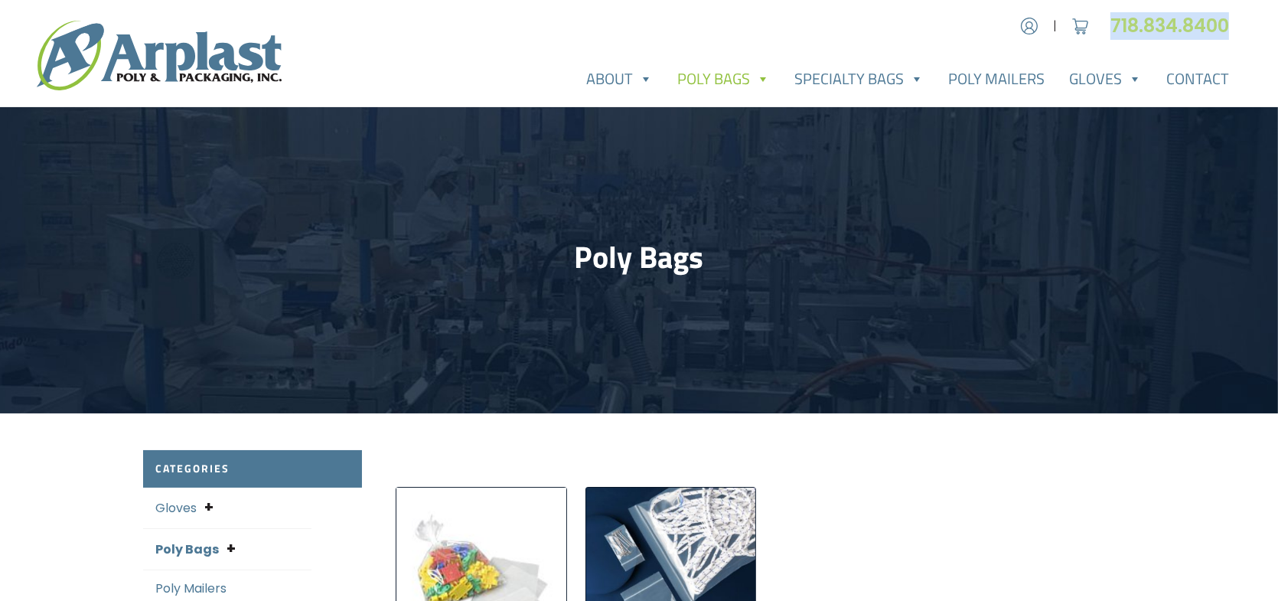
drag, startPoint x: 1241, startPoint y: 28, endPoint x: 1108, endPoint y: 28, distance: 133.1
click at [1108, 28] on div "Account | Cart 718.834.8400" at bounding box center [639, 26] width 1278 height 28
copy link "718.834.8400"
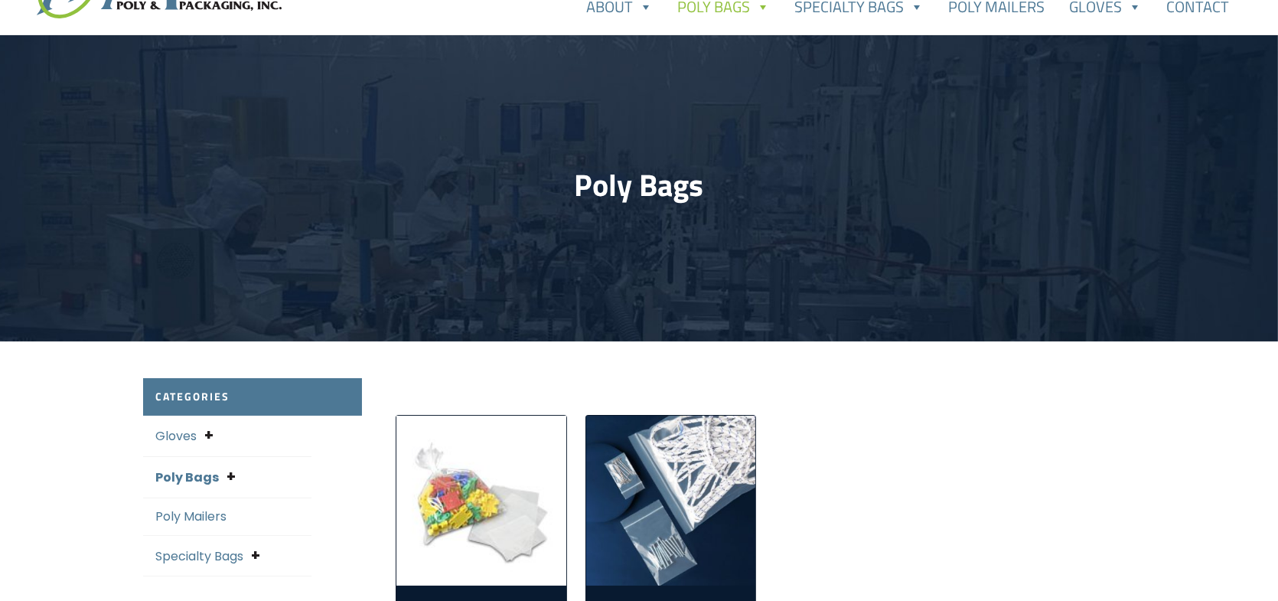
scroll to position [306, 0]
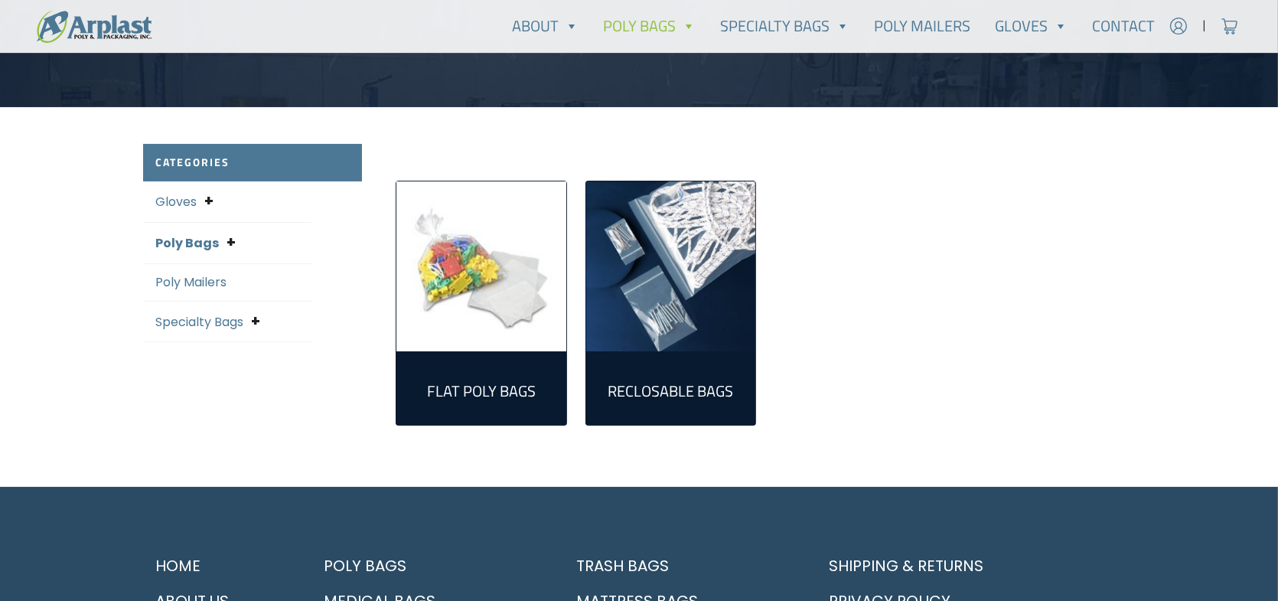
click at [481, 254] on img "Visit product category Flat Poly Bags" at bounding box center [481, 266] width 170 height 170
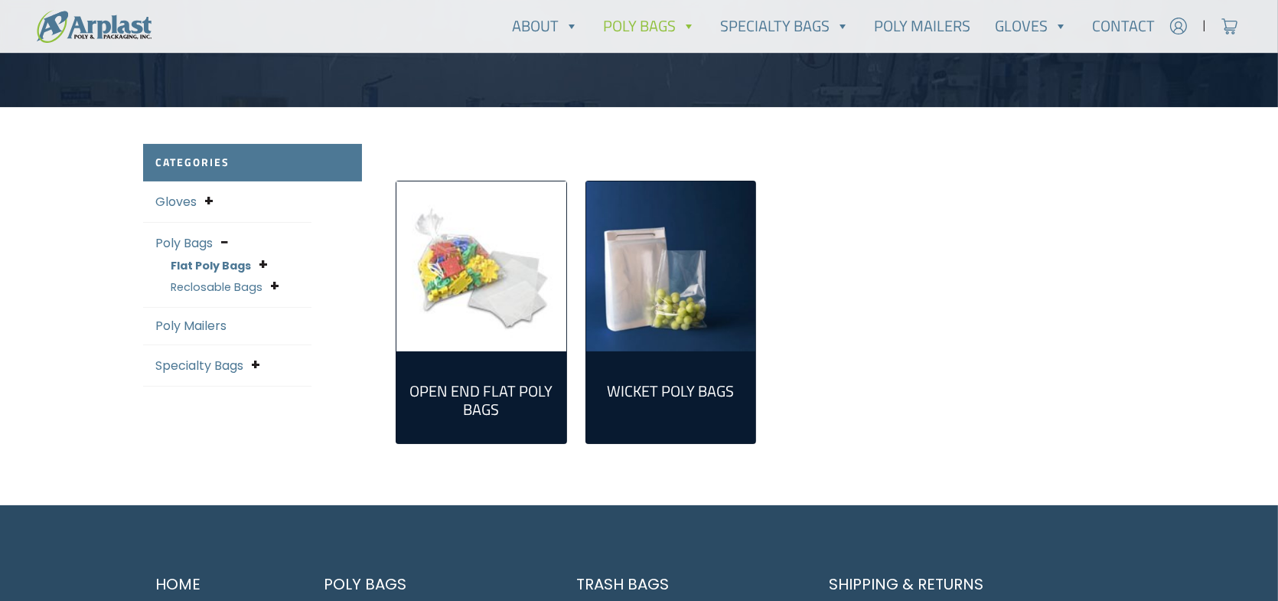
type input "[EMAIL_ADDRESS][DOMAIN_NAME]"
click at [480, 270] on img "Visit product category Open End Flat Poly Bags" at bounding box center [481, 266] width 170 height 170
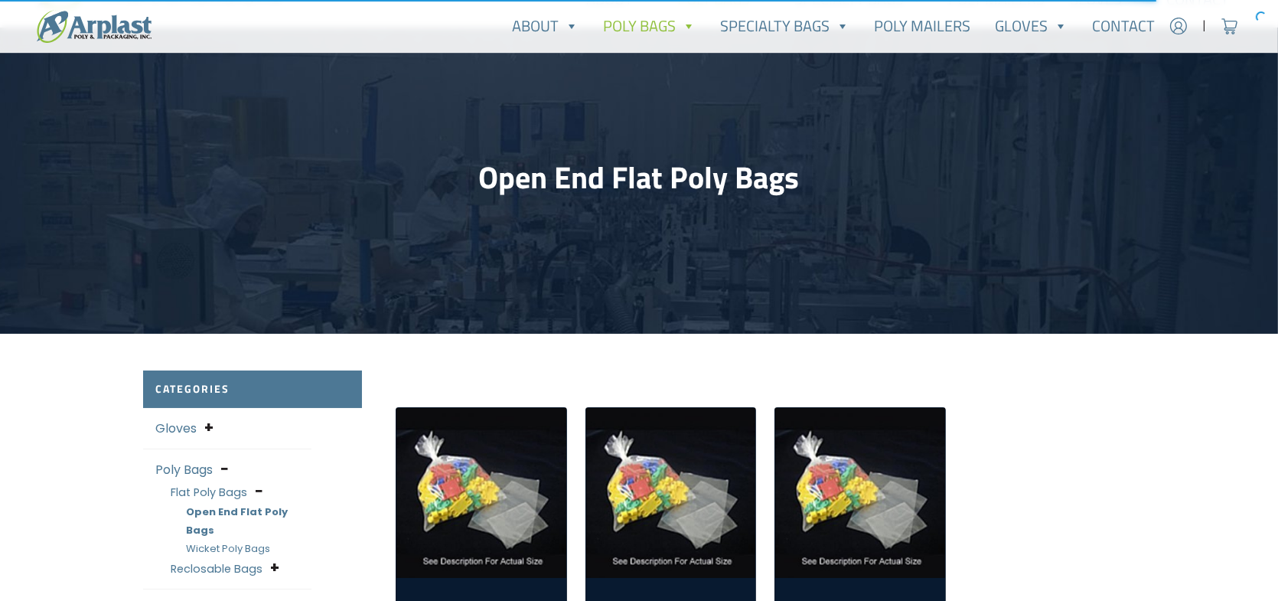
scroll to position [383, 0]
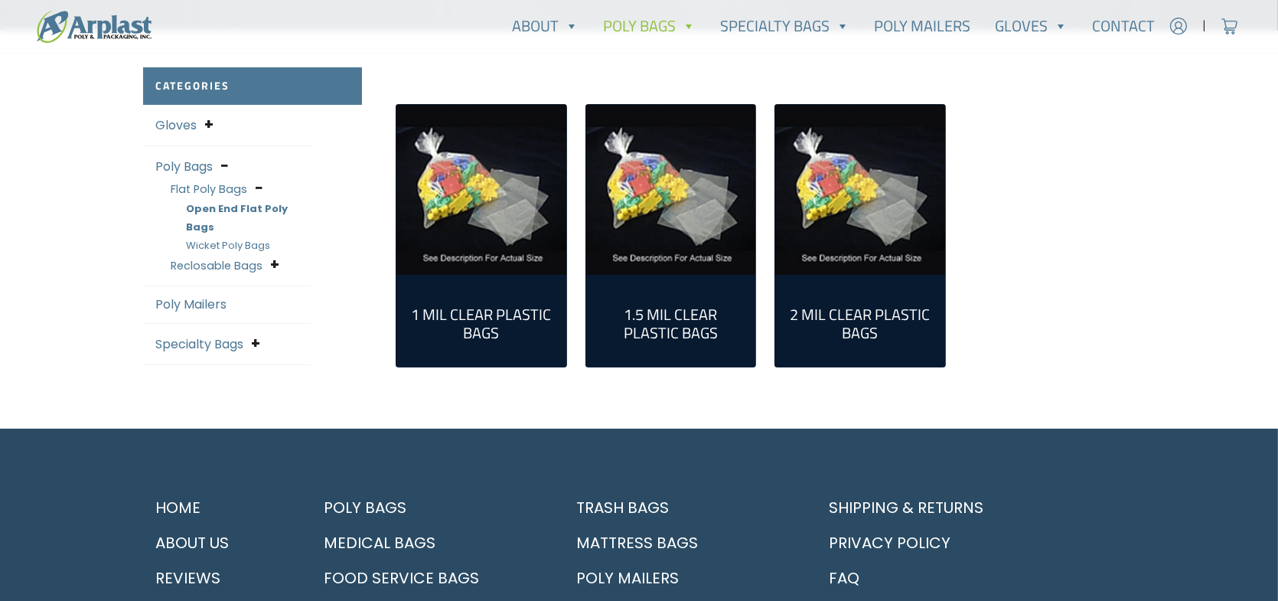
type input "[EMAIL_ADDRESS][DOMAIN_NAME]"
click at [545, 217] on img "Visit product category 1 Mil Clear Plastic Bags" at bounding box center [481, 190] width 170 height 170
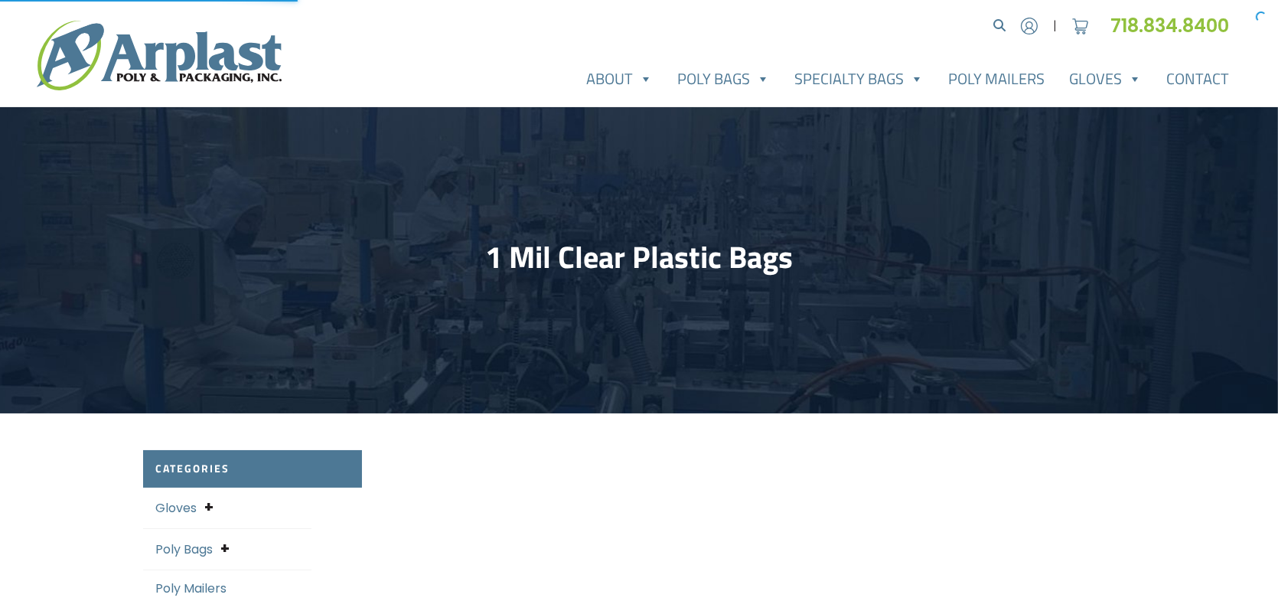
select select "25"
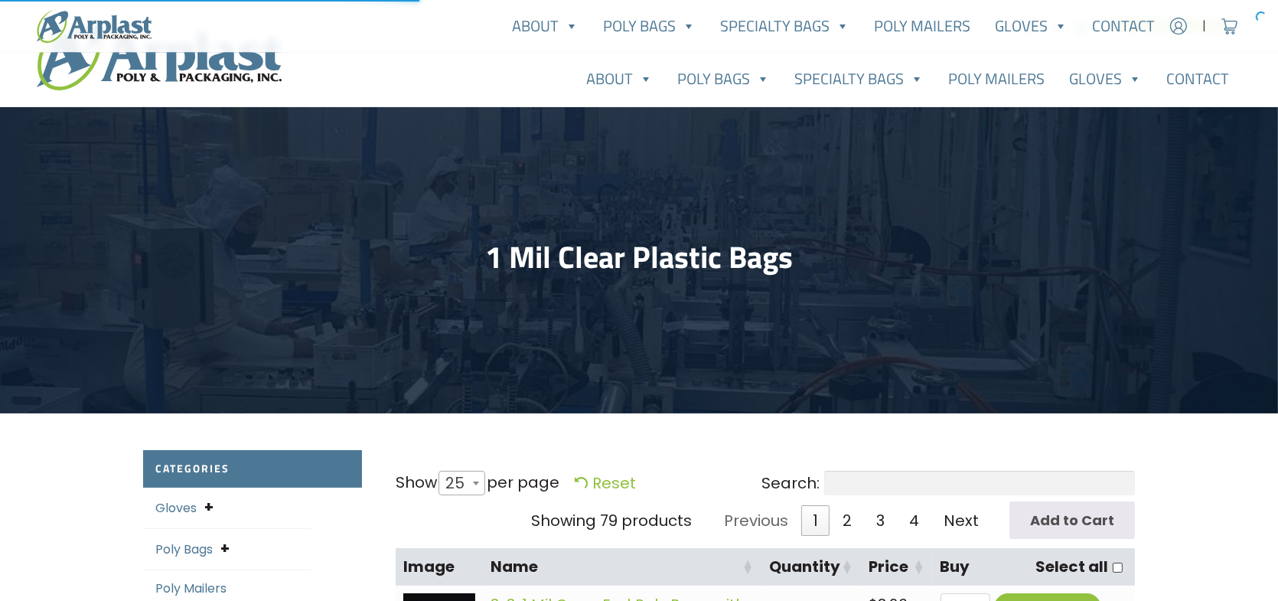
scroll to position [383, 0]
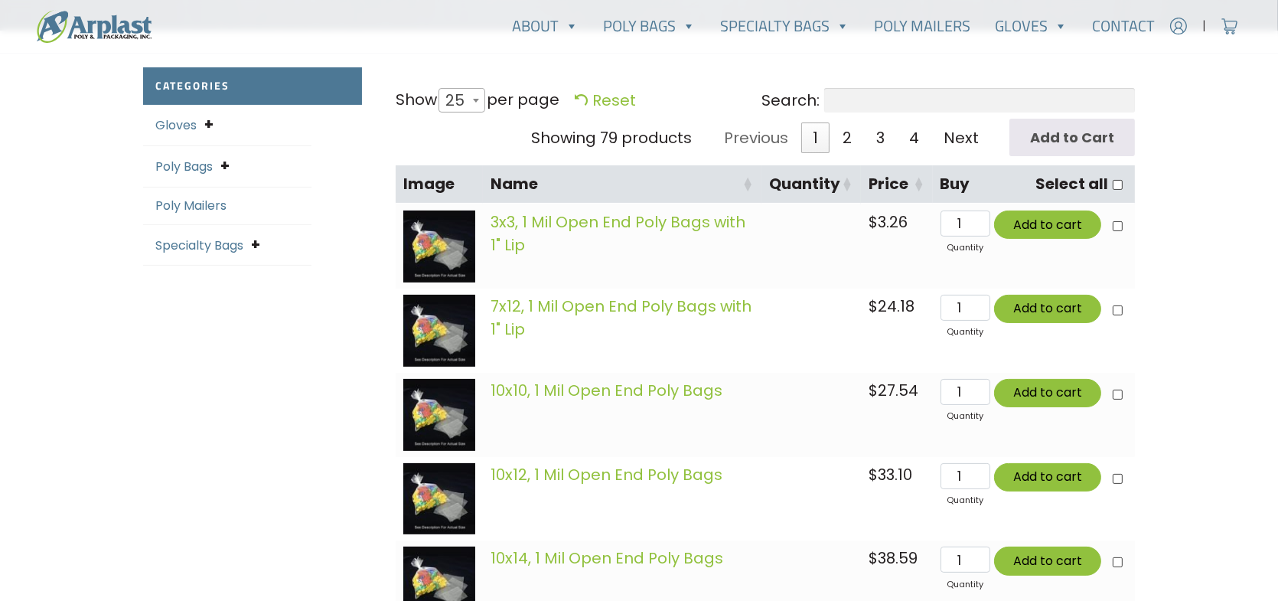
type input "[EMAIL_ADDRESS][DOMAIN_NAME]"
click at [1114, 226] on input"] "checkbox" at bounding box center [1117, 223] width 10 height 10
checkbox input"] "true"
type input "Add 1 item for $3.26"
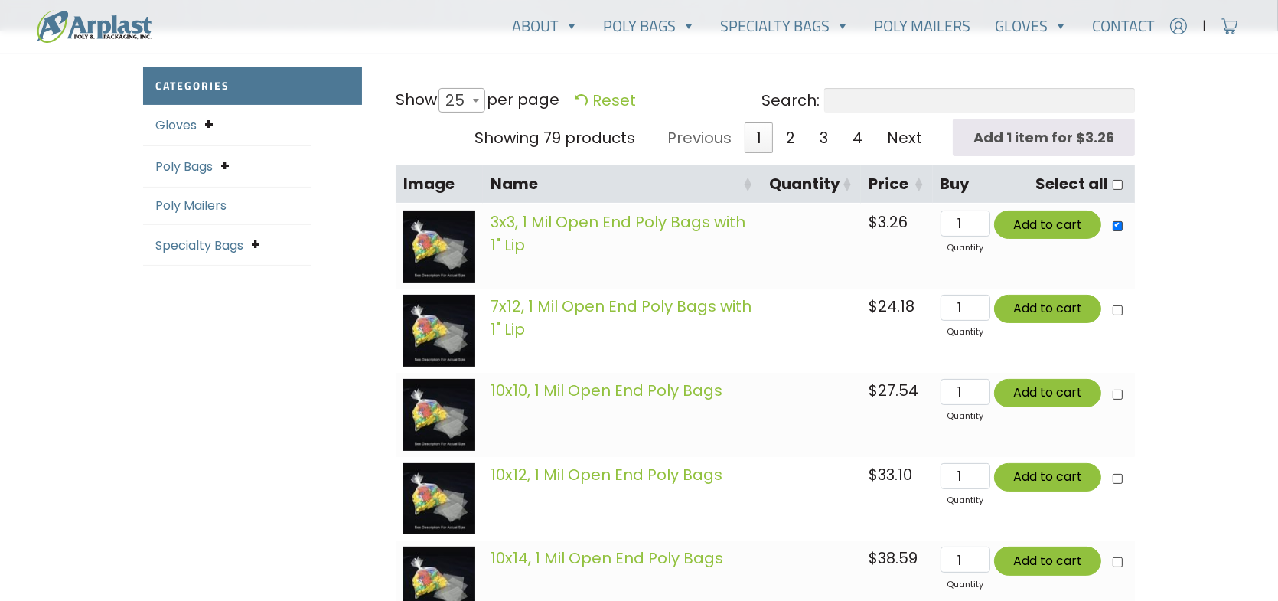
click at [1115, 309] on input"] "checkbox" at bounding box center [1117, 307] width 10 height 10
checkbox input"] "true"
type input "Add 2 items for $27.44"
click at [1117, 390] on input"] "checkbox" at bounding box center [1117, 391] width 10 height 10
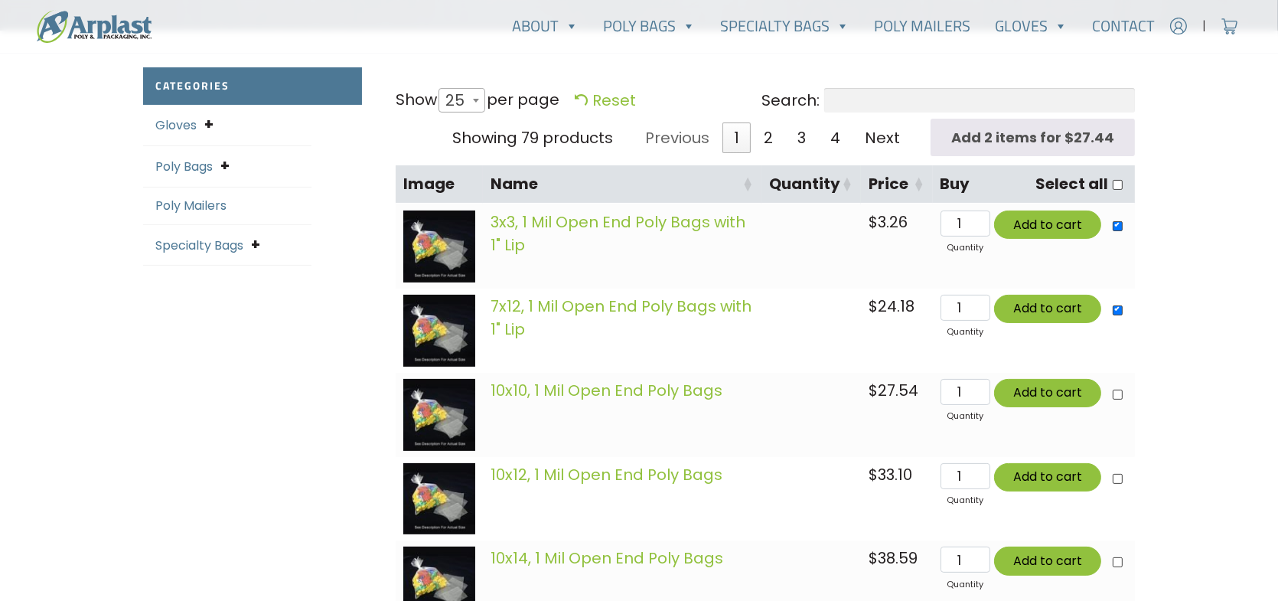
checkbox input"] "true"
type input "Add 3 items for $54.98"
click at [1034, 127] on input "Add 3 items for $54.98" at bounding box center [1032, 137] width 204 height 37
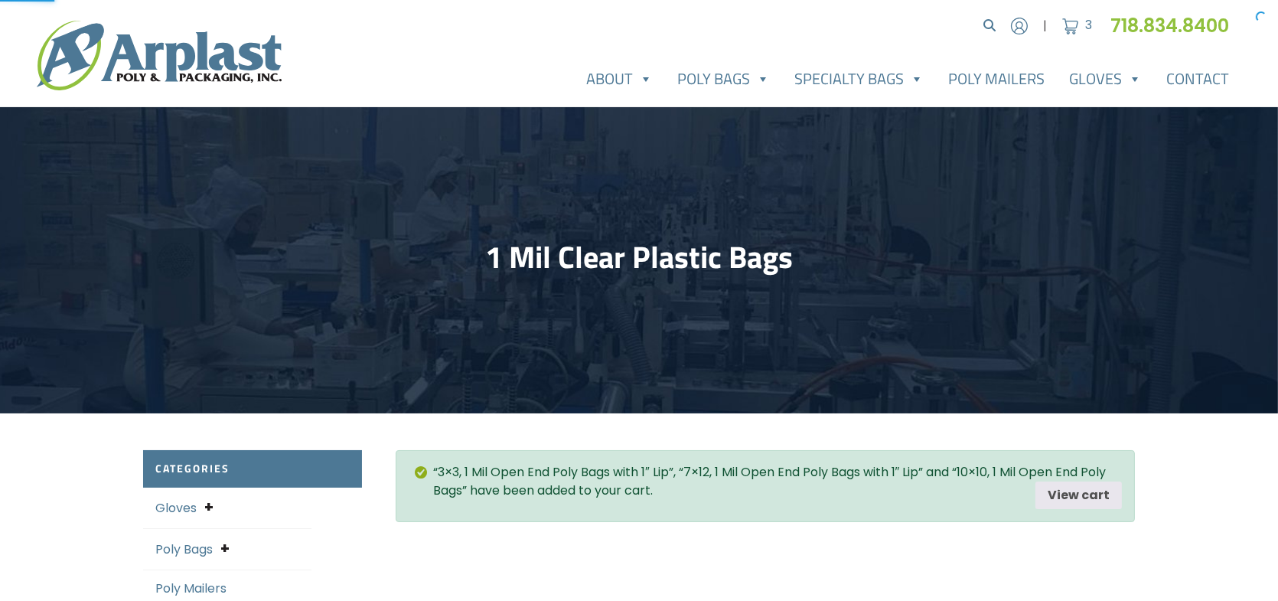
select select "25"
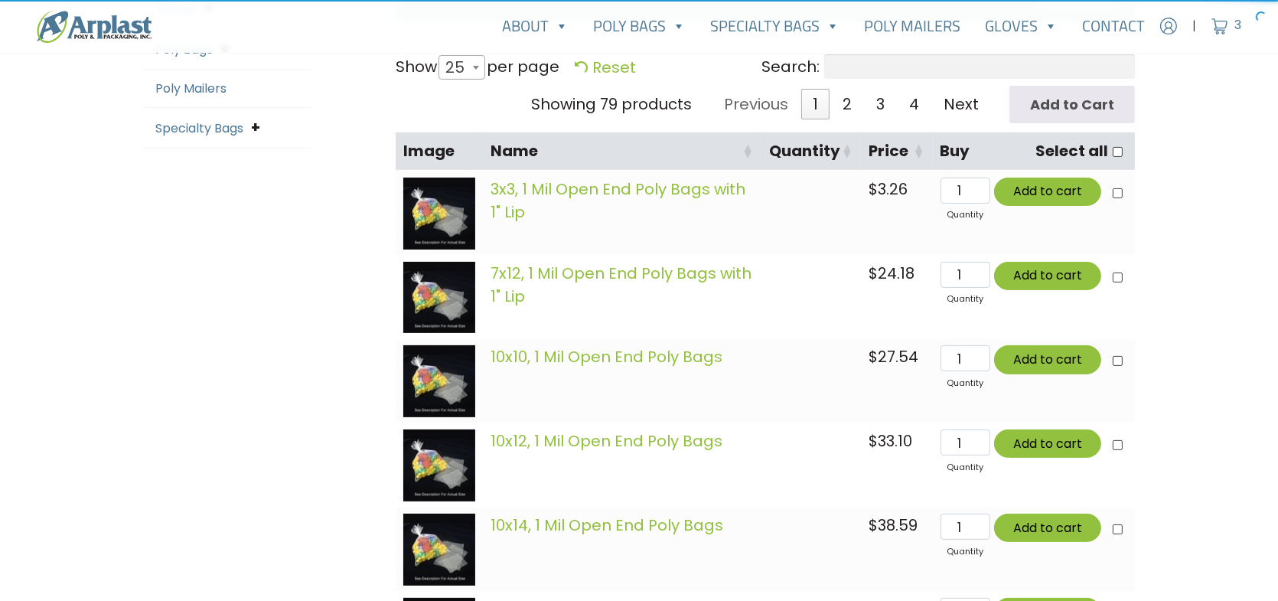
scroll to position [536, 0]
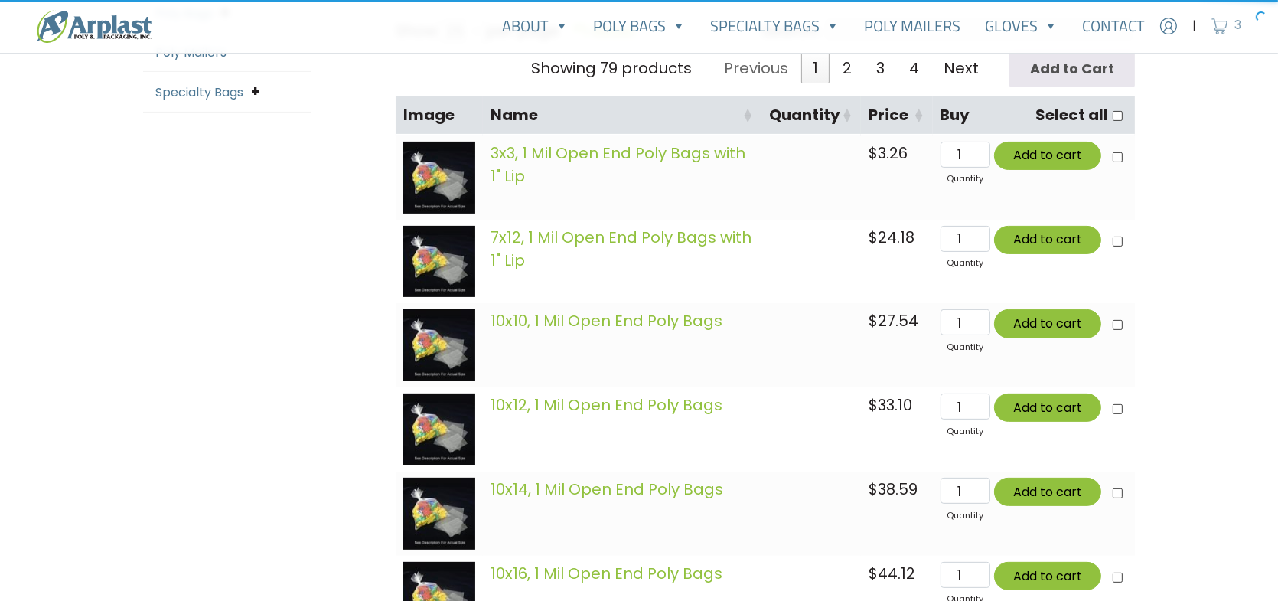
type input "[EMAIL_ADDRESS][DOMAIN_NAME]"
click at [1224, 28] on img at bounding box center [1219, 26] width 23 height 23
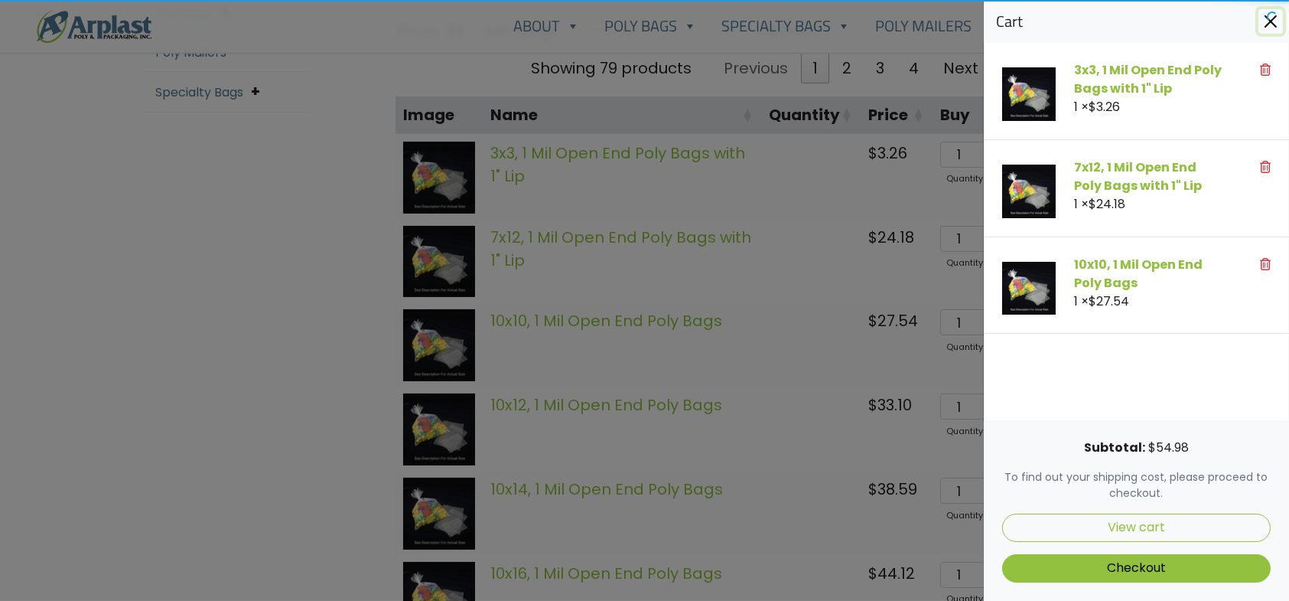
click at [1272, 22] on button "Close" at bounding box center [1271, 21] width 24 height 24
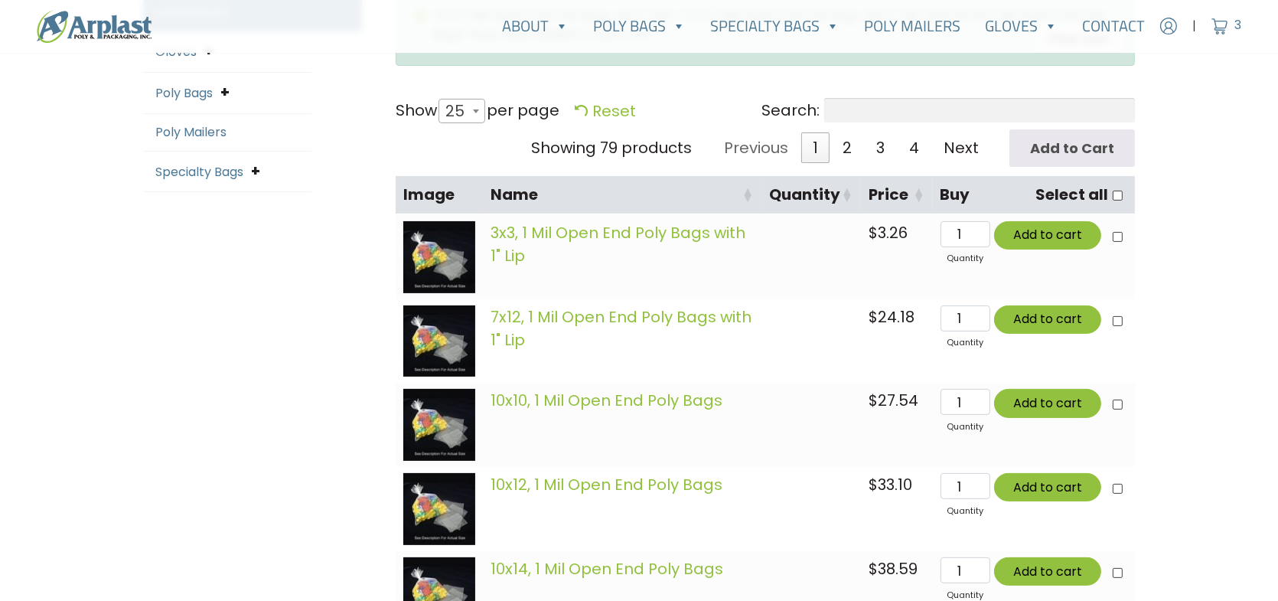
scroll to position [459, 0]
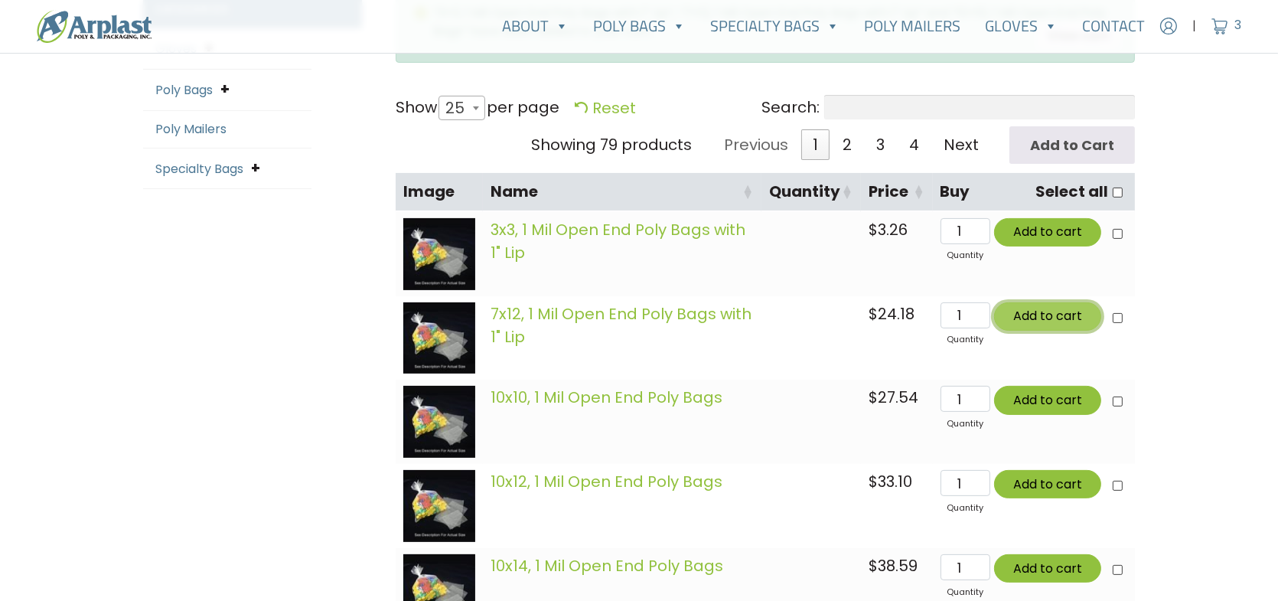
click at [1043, 322] on button "Add to cart" at bounding box center [1047, 316] width 107 height 28
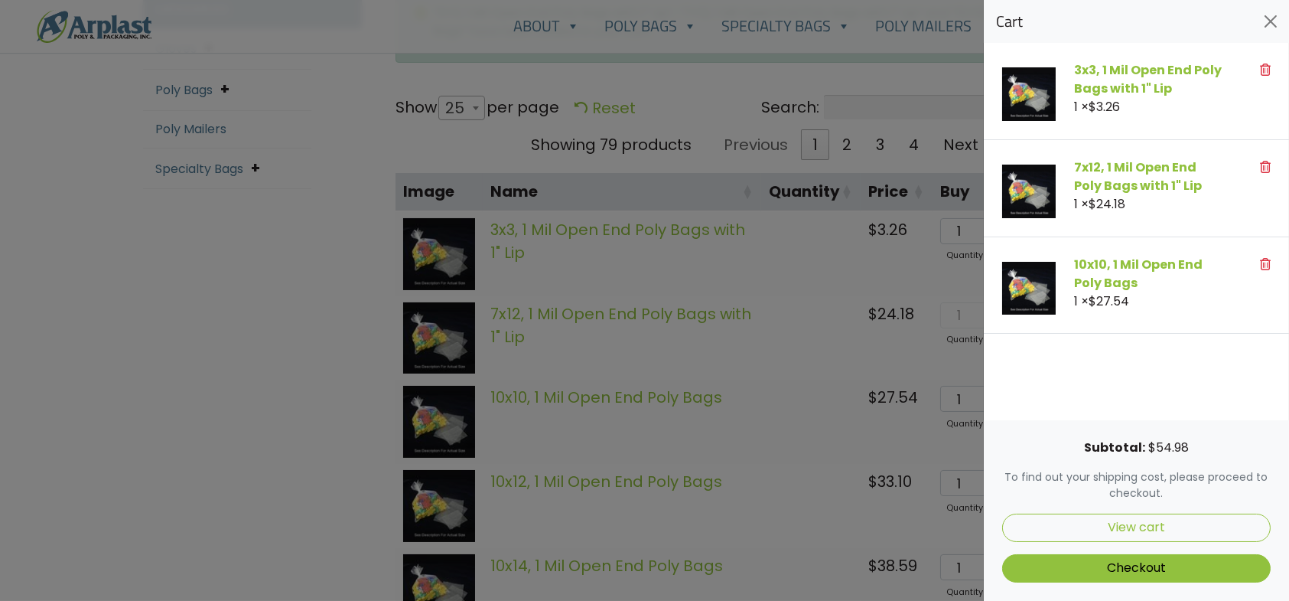
click at [906, 304] on div at bounding box center [644, 300] width 1289 height 601
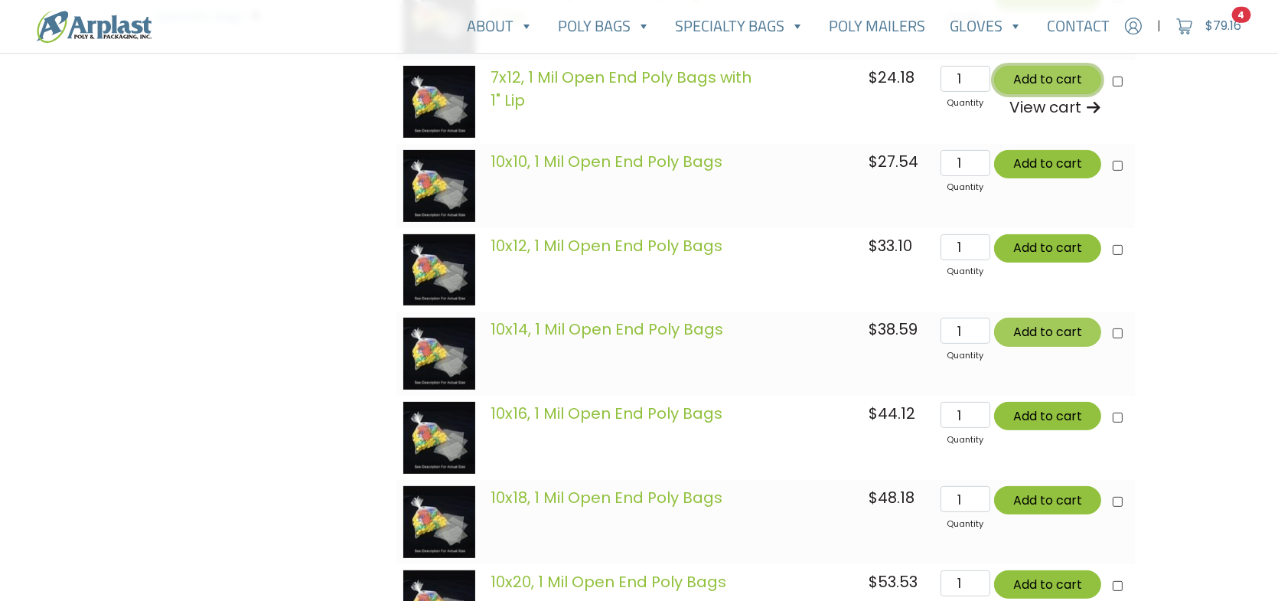
scroll to position [612, 0]
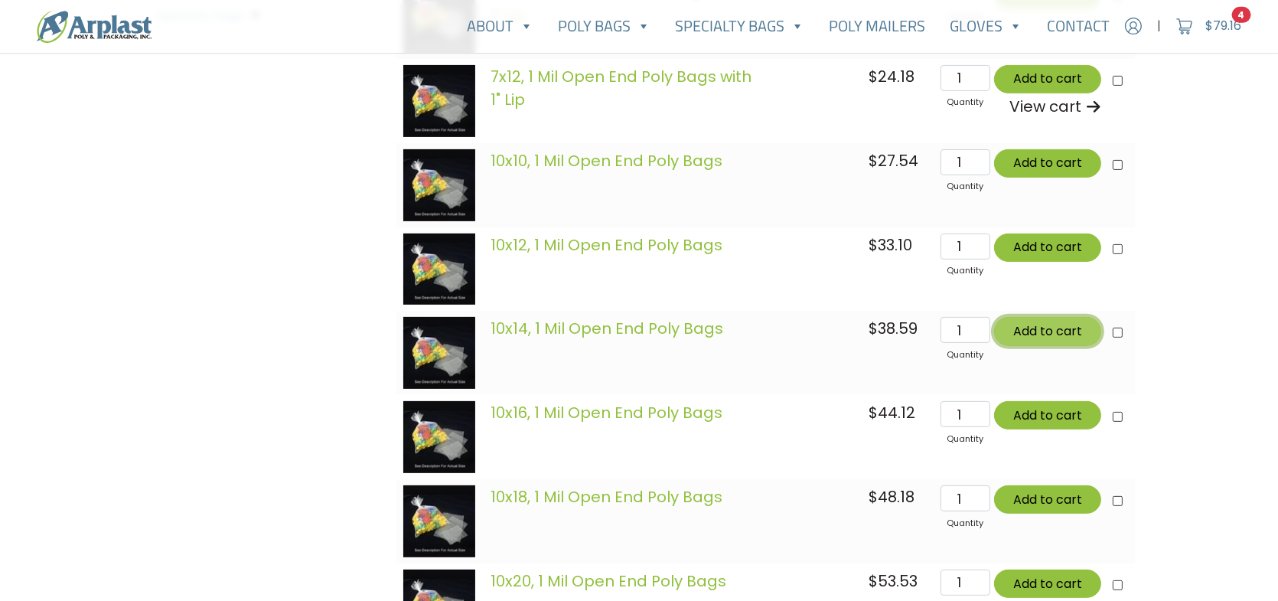
click at [1038, 328] on button "Add to cart" at bounding box center [1047, 331] width 107 height 28
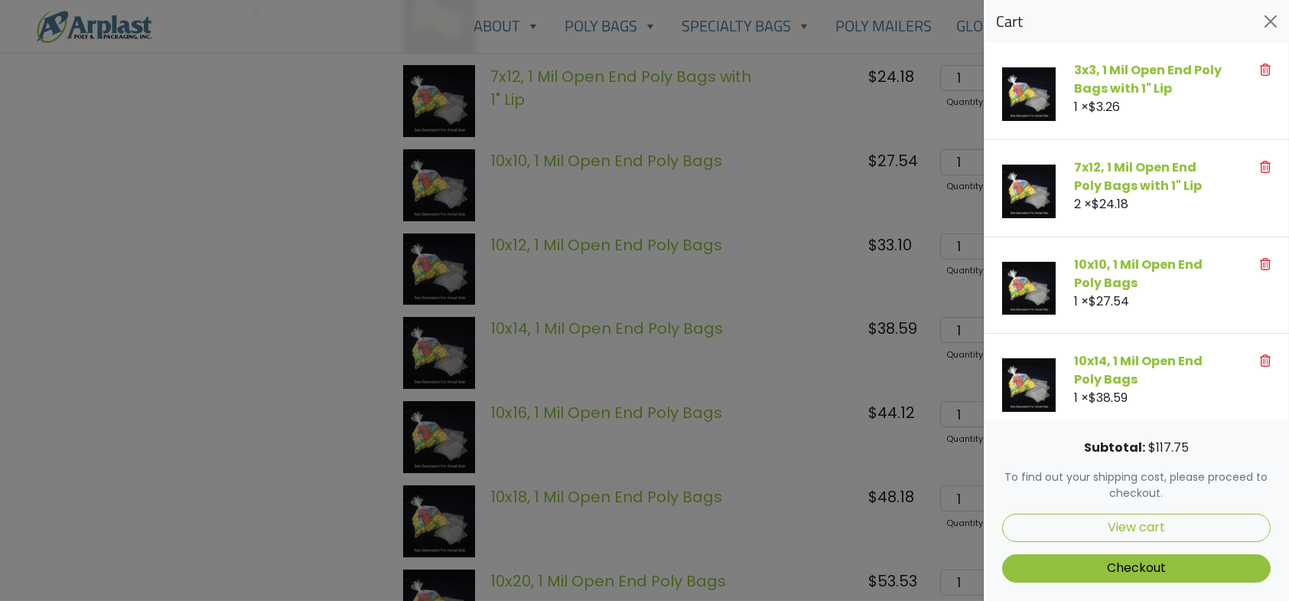
click at [897, 328] on div at bounding box center [644, 300] width 1289 height 601
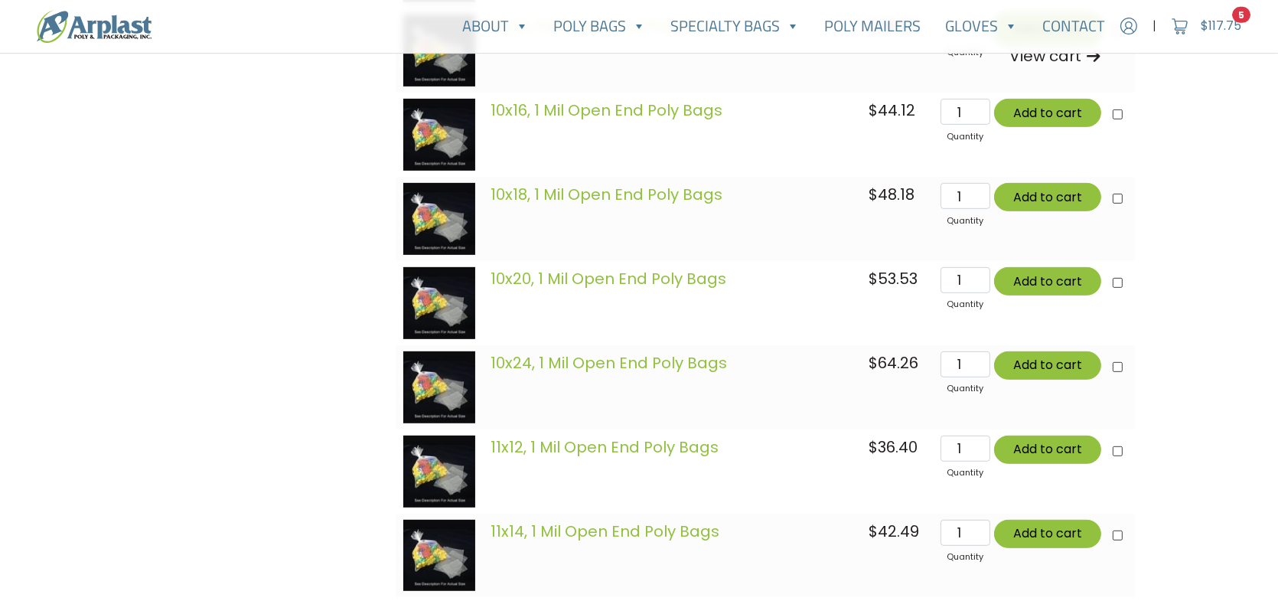
scroll to position [918, 0]
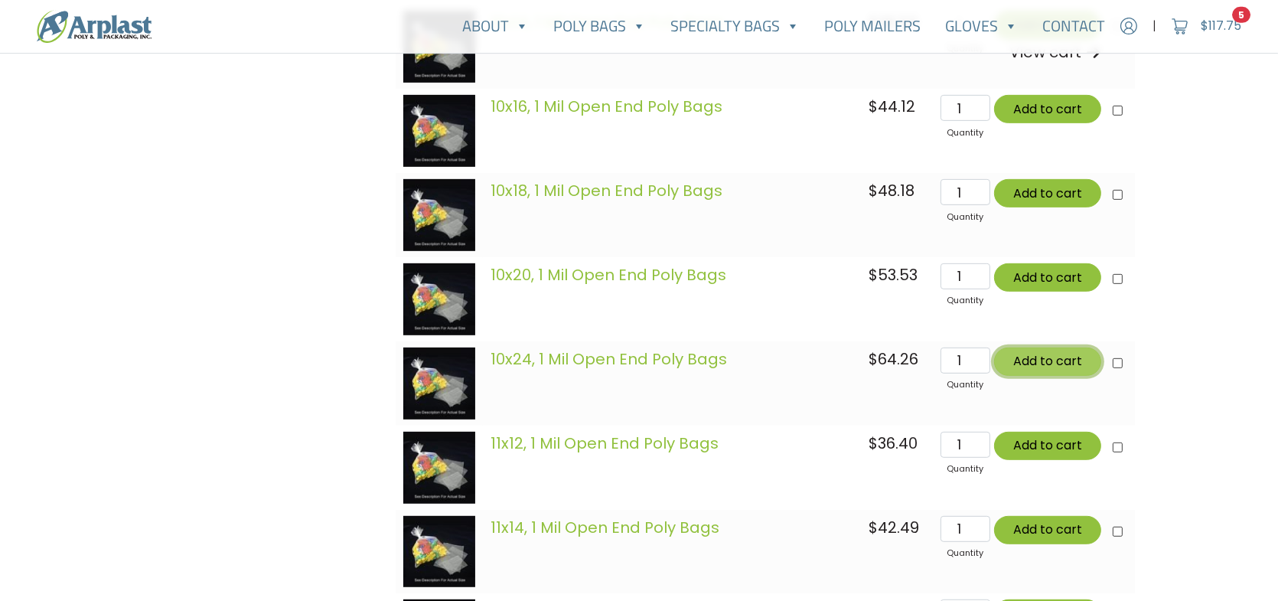
click at [1047, 358] on button "Add to cart" at bounding box center [1047, 361] width 107 height 28
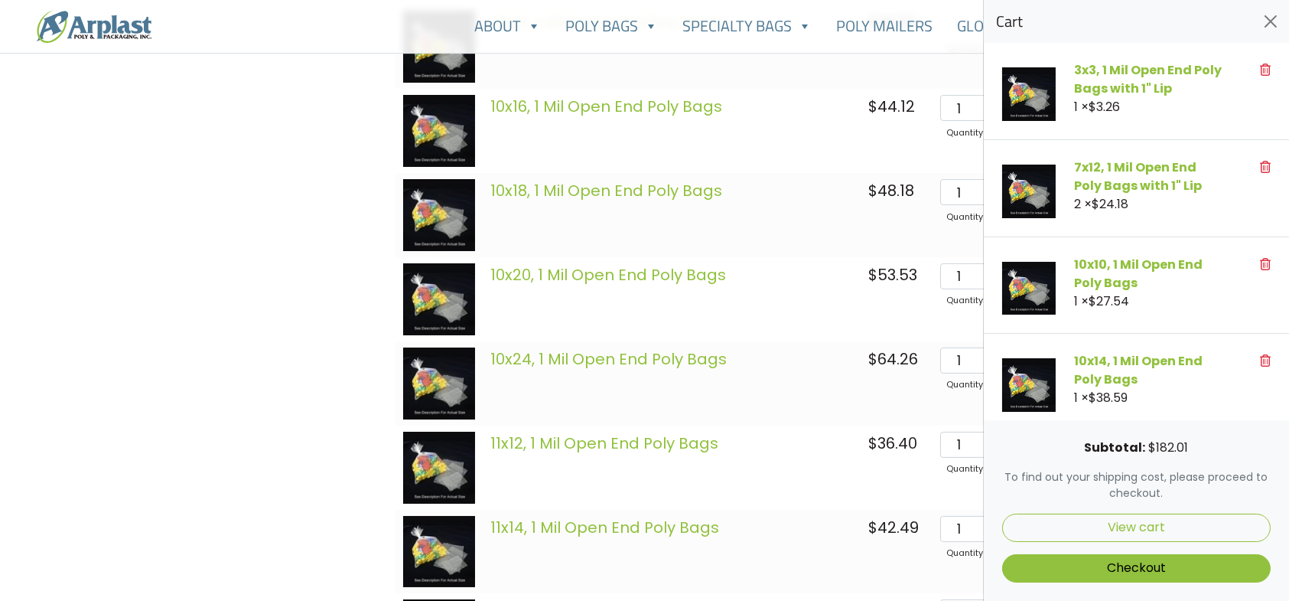
click at [940, 356] on div at bounding box center [644, 300] width 1289 height 601
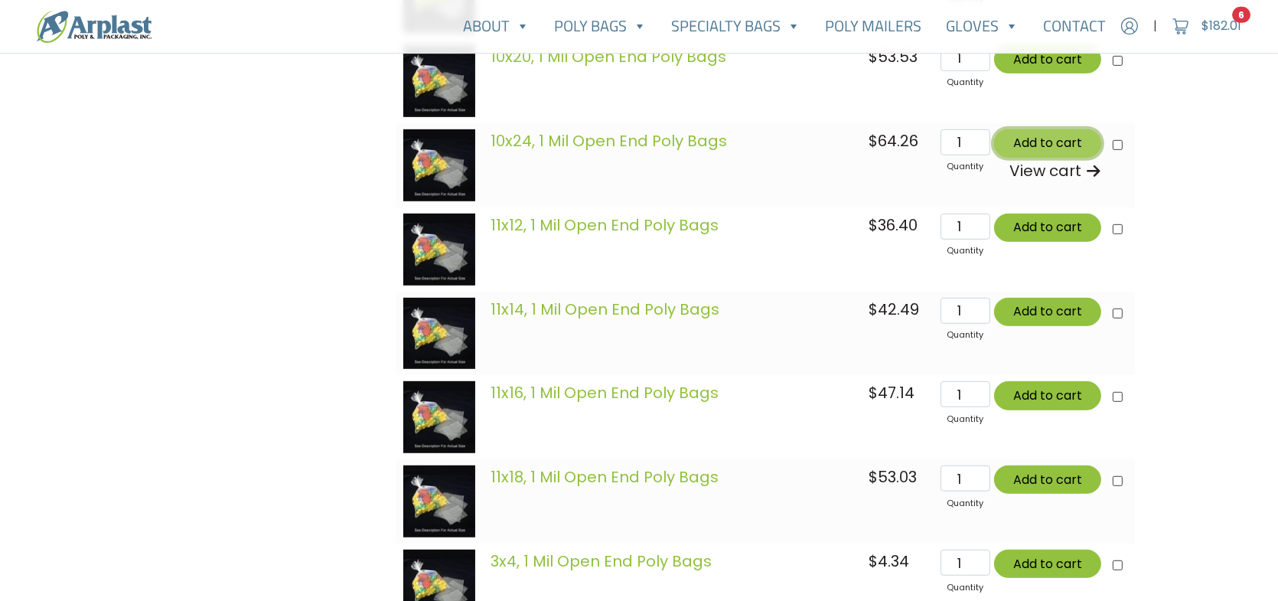
scroll to position [1148, 0]
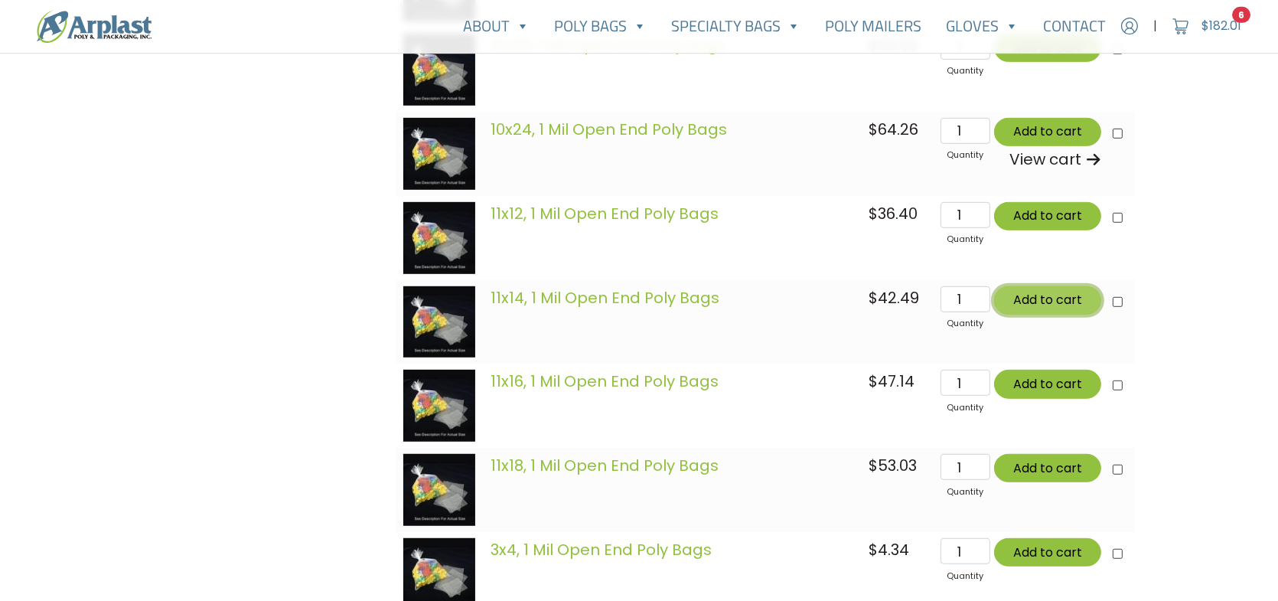
click at [1055, 303] on button "Add to cart" at bounding box center [1047, 300] width 107 height 28
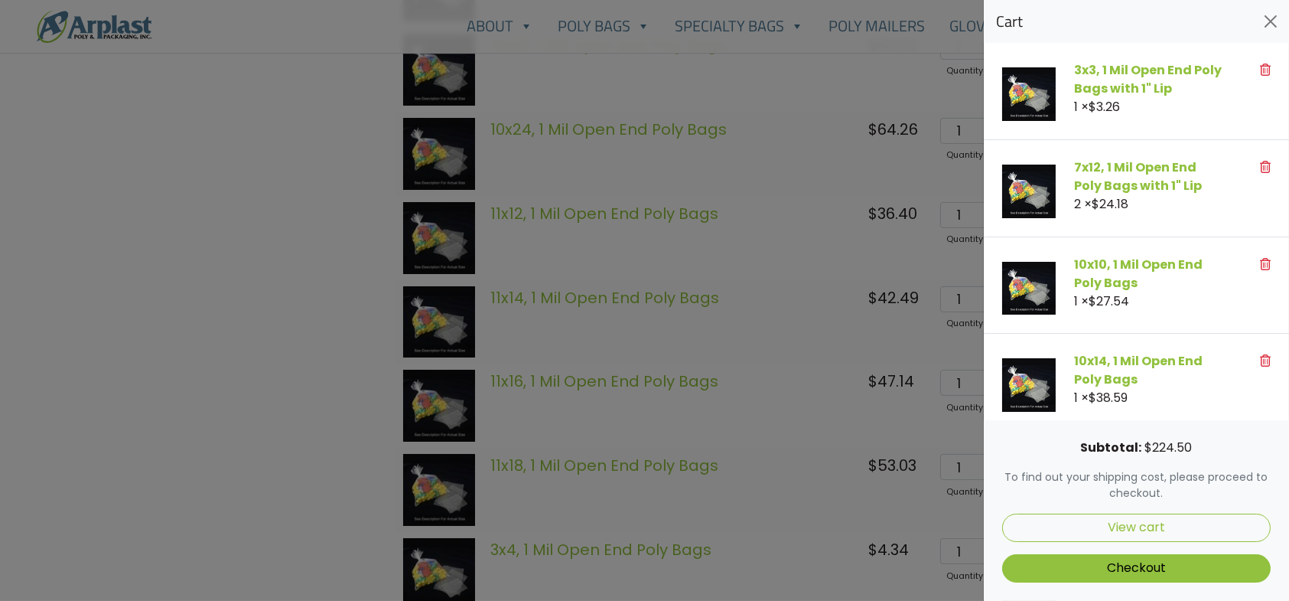
click at [904, 325] on div at bounding box center [644, 300] width 1289 height 601
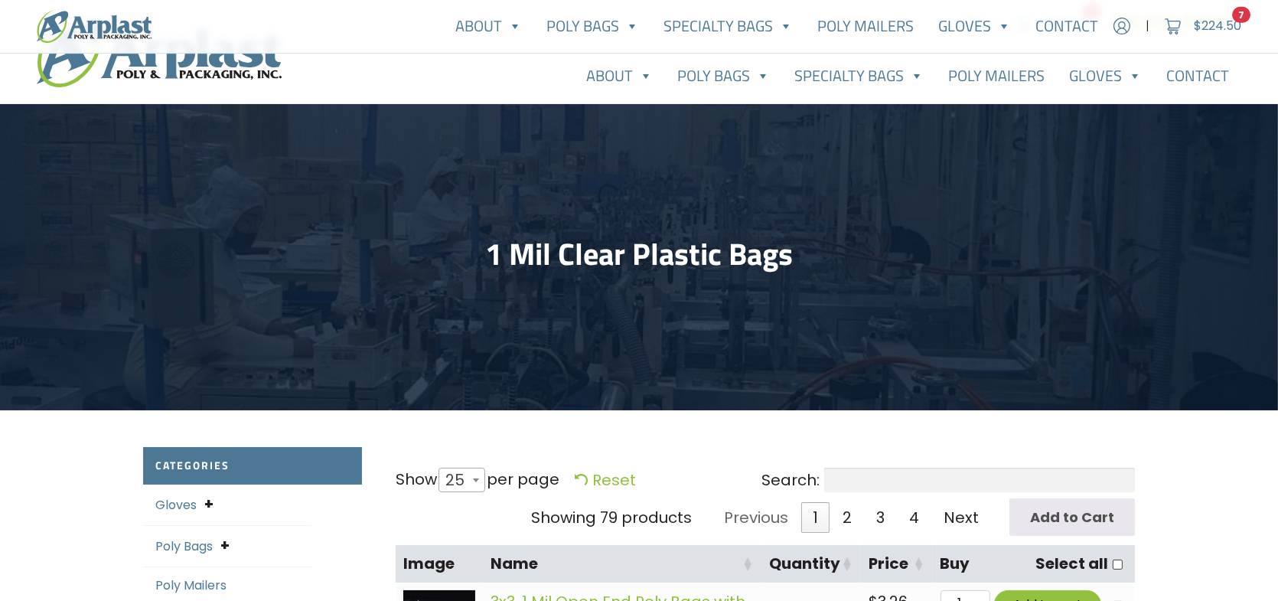
scroll to position [0, 0]
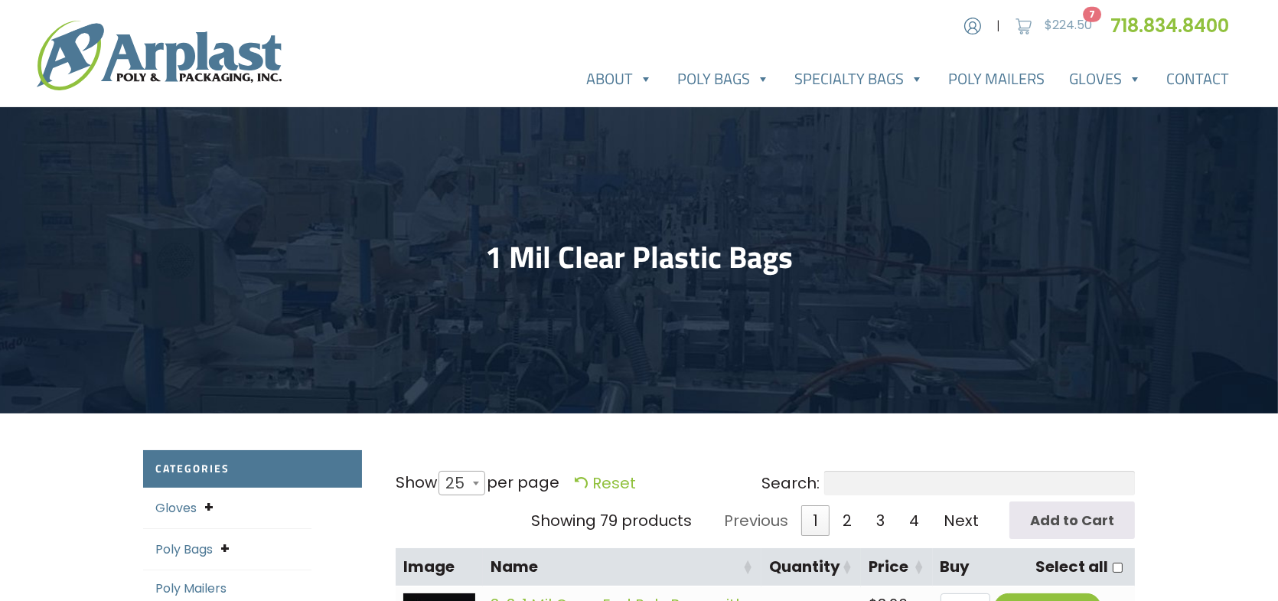
click at [1044, 31] on span "$" at bounding box center [1048, 25] width 8 height 18
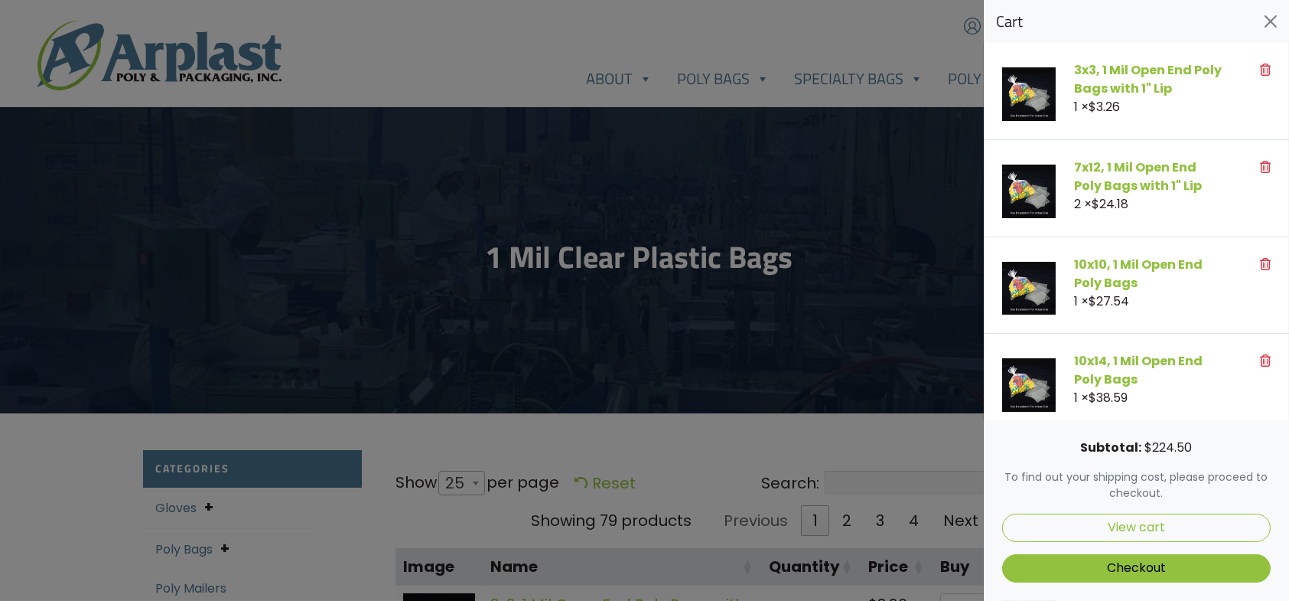
click at [932, 74] on div at bounding box center [644, 300] width 1289 height 601
